Goal: Task Accomplishment & Management: Manage account settings

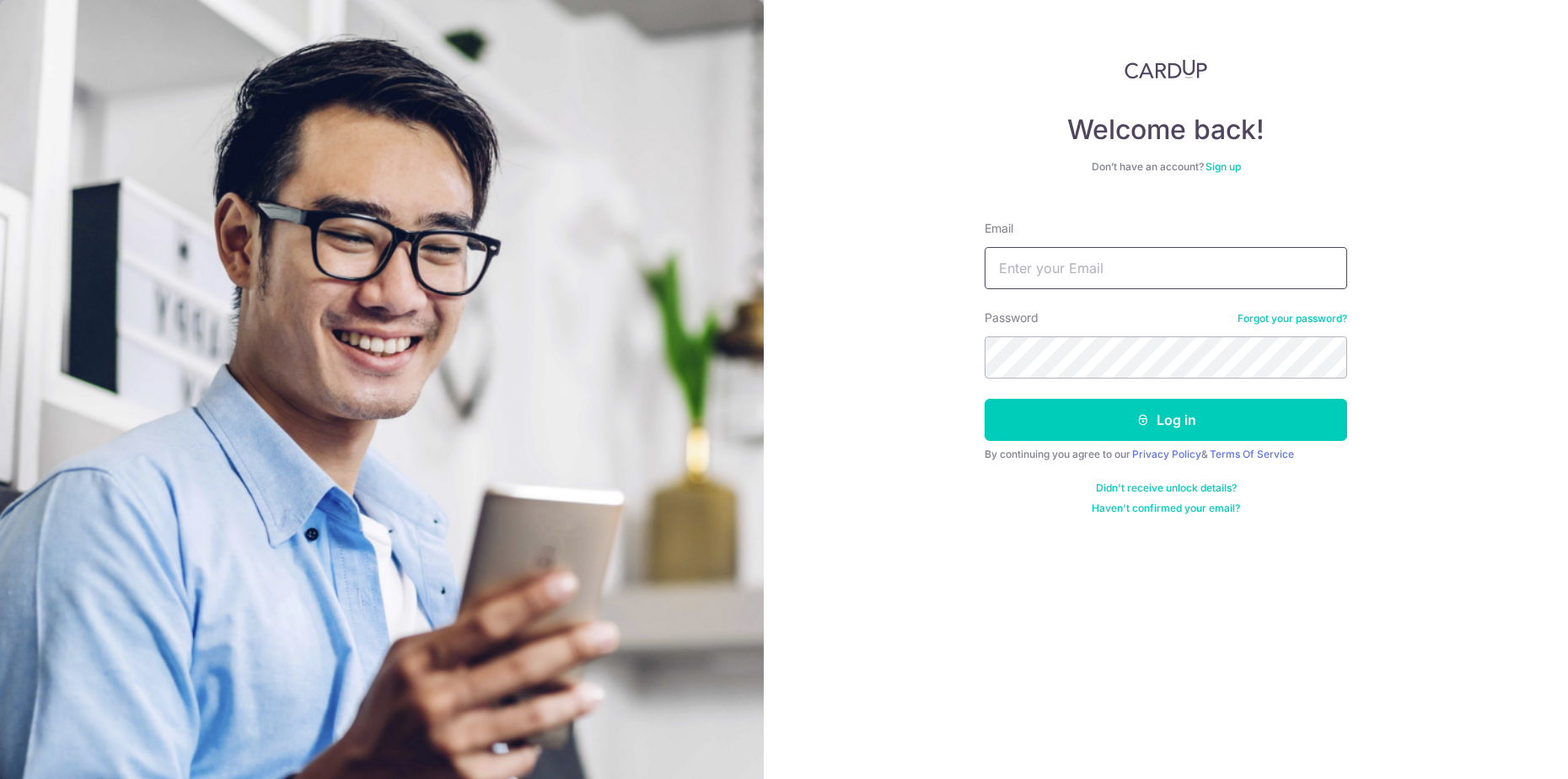
click at [1154, 269] on input "Email" at bounding box center [1165, 268] width 363 height 42
type input "[EMAIL_ADDRESS][DOMAIN_NAME]"
click at [1105, 408] on button "Log in" at bounding box center [1165, 420] width 363 height 42
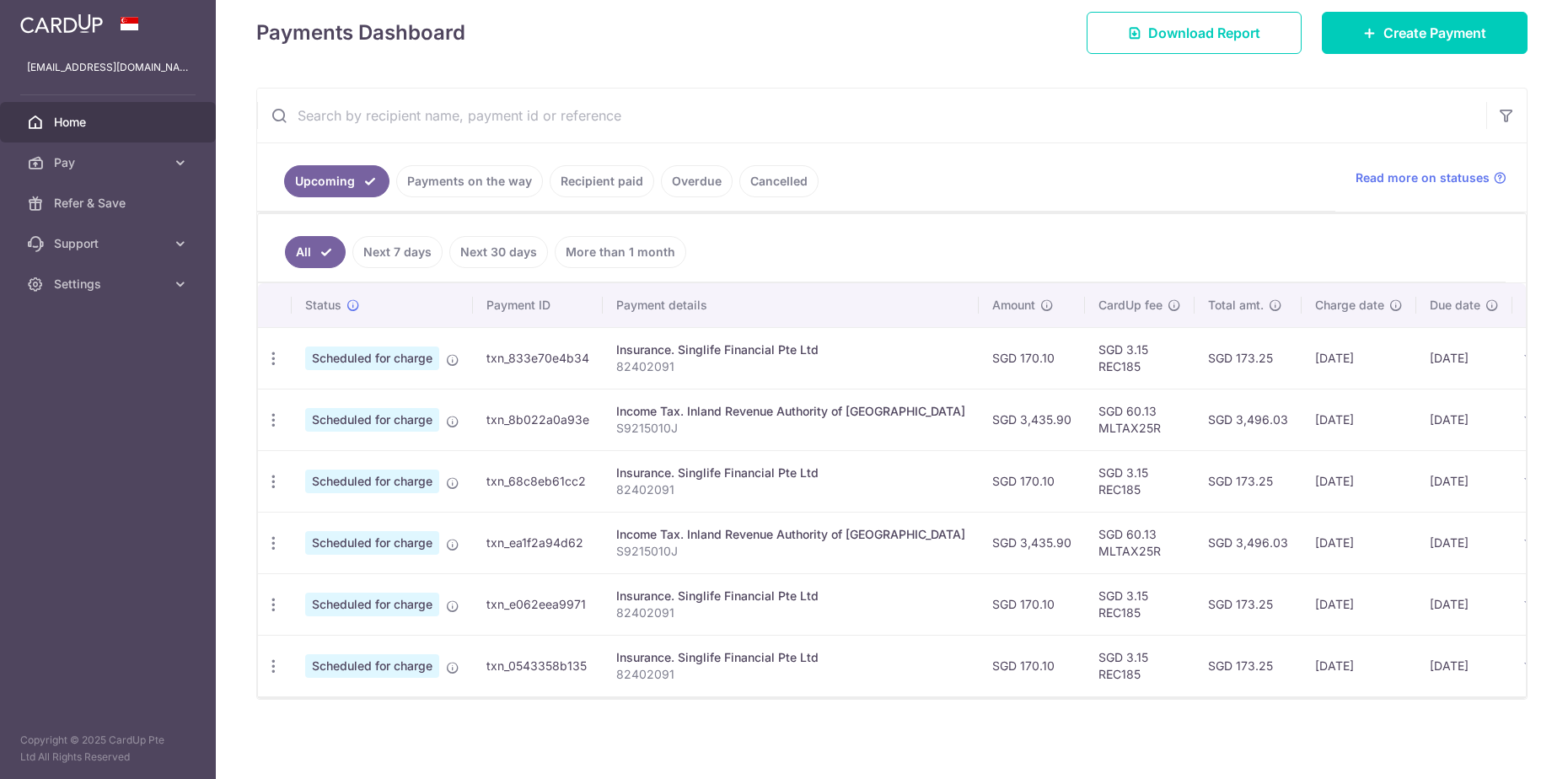
scroll to position [247, 0]
drag, startPoint x: 956, startPoint y: 412, endPoint x: 1019, endPoint y: 410, distance: 63.0
click at [1019, 410] on td "SGD 3,435.90" at bounding box center [1031, 418] width 106 height 61
copy td "3,435.90"
